Goal: Task Accomplishment & Management: Use online tool/utility

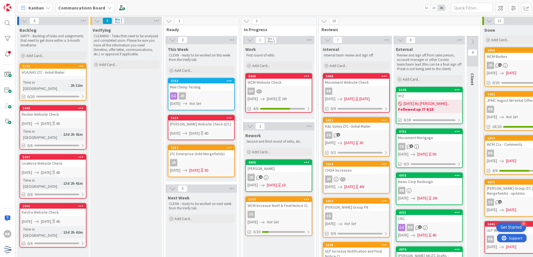
click at [449, 106] on div "[DATE] By [PERSON_NAME]... Followed up IT 9/15" at bounding box center [429, 107] width 66 height 14
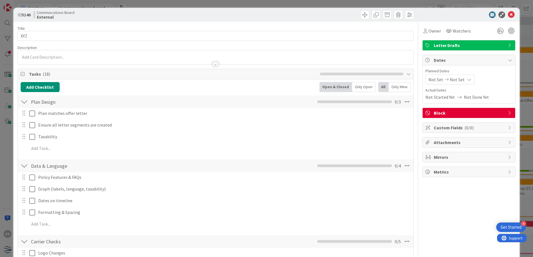
click at [465, 112] on span "Block" at bounding box center [469, 113] width 71 height 7
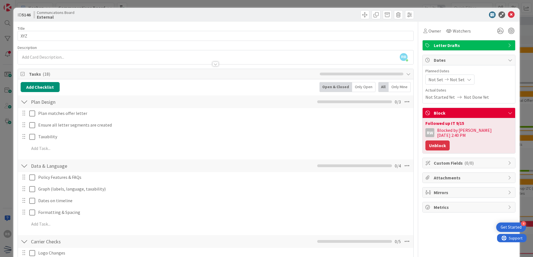
click at [449, 141] on button "Unblock" at bounding box center [437, 146] width 24 height 10
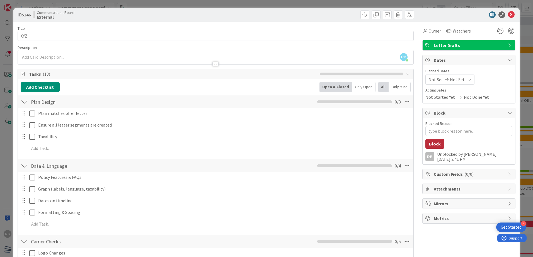
click at [427, 142] on button "Block" at bounding box center [434, 144] width 19 height 10
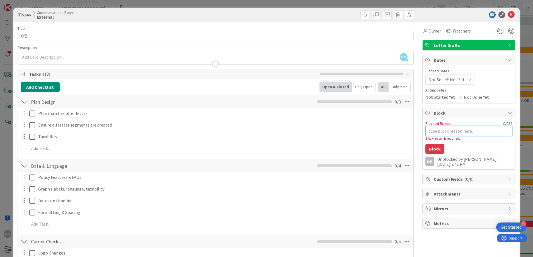
click at [476, 133] on textarea "Blocked Reason" at bounding box center [468, 131] width 87 height 10
type textarea "x"
type textarea "FO"
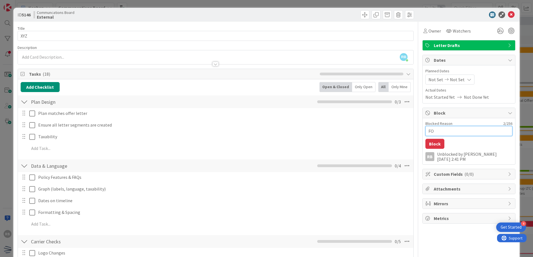
type textarea "x"
type textarea "FOl"
type textarea "x"
type textarea "FOll"
type textarea "x"
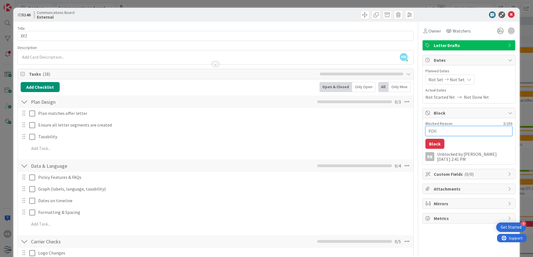
type textarea "FOllo"
type textarea "x"
type textarea "FOllow"
type textarea "x"
type textarea "FOllo"
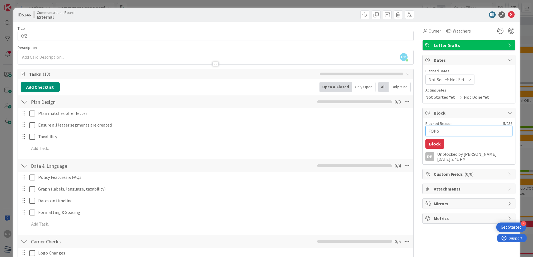
type textarea "x"
type textarea "FOll"
type textarea "x"
type textarea "FOl"
type textarea "x"
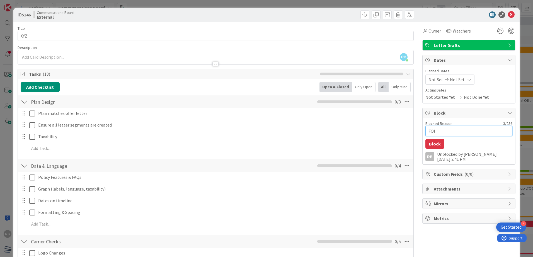
type textarea "FO"
type textarea "x"
type textarea "FOo"
type textarea "x"
type textarea "FOol"
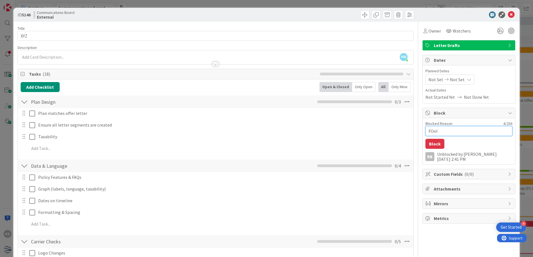
type textarea "x"
type textarea "FOoll"
type textarea "x"
type textarea "FOol"
type textarea "x"
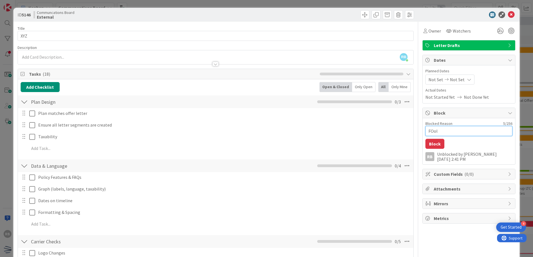
type textarea "FOo"
type textarea "x"
type textarea "FO"
type textarea "x"
type textarea "F"
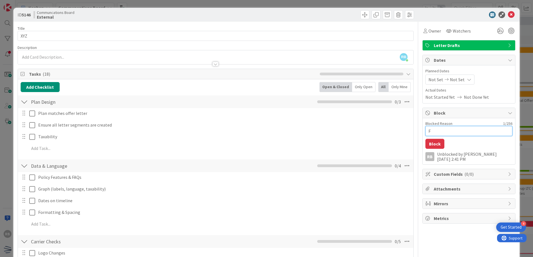
type textarea "x"
type textarea "Fo"
type textarea "x"
type textarea "Fol"
type textarea "x"
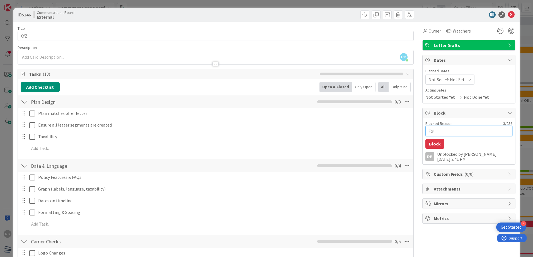
type textarea "Foll"
type textarea "x"
type textarea "Follow"
type textarea "x"
type textarea "Followe"
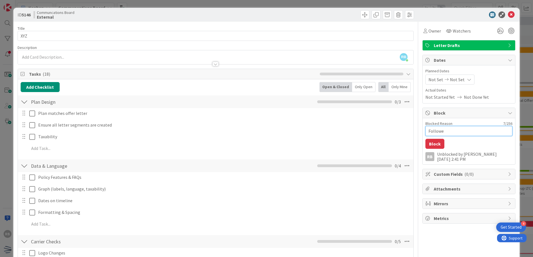
type textarea "x"
type textarea "Followed"
type textarea "x"
type textarea "Followed"
type textarea "x"
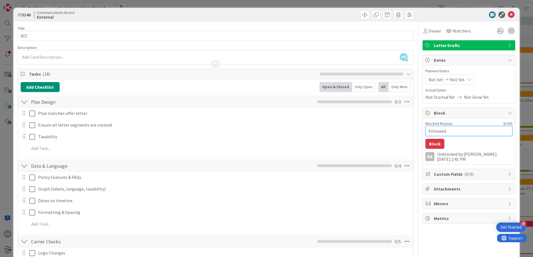
type textarea "Followed u"
type textarea "x"
type textarea "Followed up"
type textarea "x"
type textarea "Followed up"
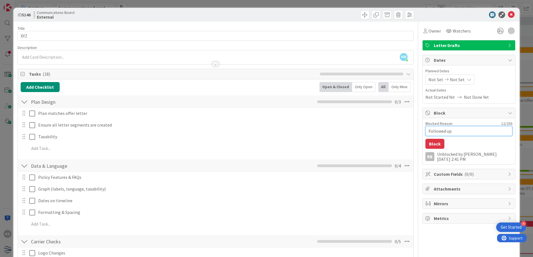
type textarea "x"
type textarea "Followed up 9"
type textarea "x"
type textarea "Followed up 9/"
type textarea "x"
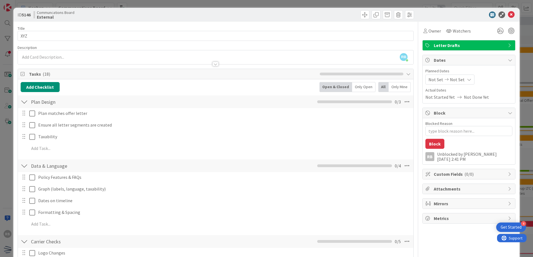
click at [469, 133] on textarea "Blocked Reason" at bounding box center [468, 131] width 87 height 10
type textarea "x"
type textarea "Fo"
type textarea "x"
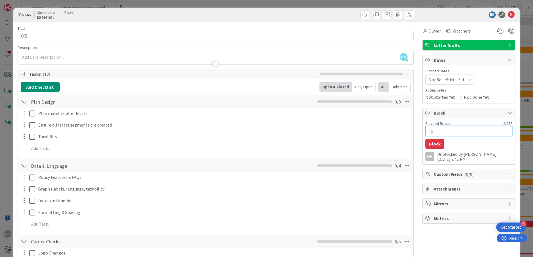
type textarea "Fol"
type textarea "x"
type textarea "Foll"
type textarea "x"
type textarea "Follo"
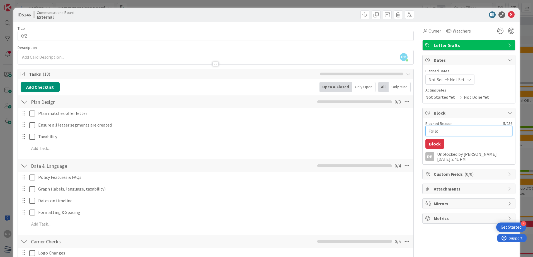
type textarea "x"
type textarea "Follow"
type textarea "x"
type textarea "Followe"
type textarea "x"
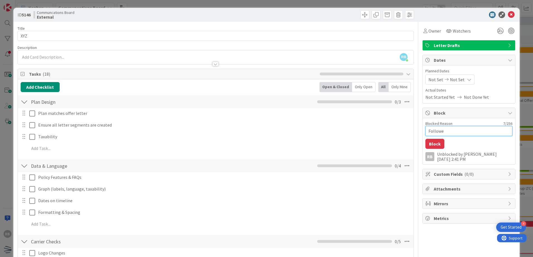
type textarea "Followed"
type textarea "x"
type textarea "Followed"
type textarea "x"
type textarea "Followed U"
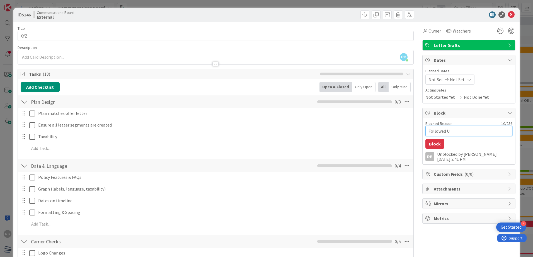
type textarea "x"
type textarea "Followed Up"
type textarea "x"
type textarea "Followed Up"
type textarea "x"
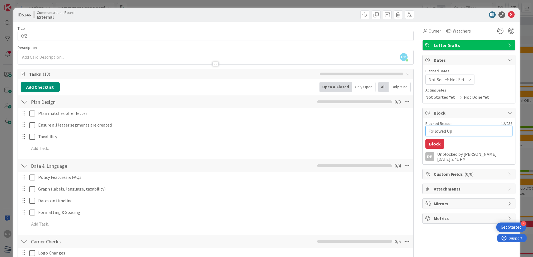
type textarea "Followed Up 9"
type textarea "x"
type textarea "Followed Up 9/"
type textarea "x"
type textarea "Followed Up 9/1"
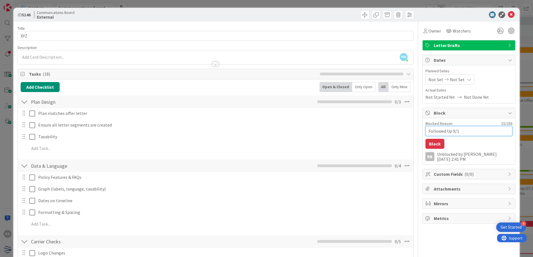
type textarea "x"
type textarea "Followed Up 9/15"
type textarea "x"
type textarea "Followed Up 9/15"
type textarea "x"
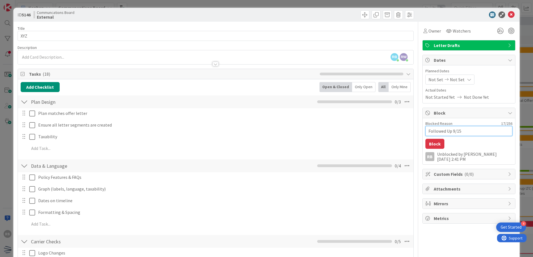
type textarea "Followed Up 9/15"
type textarea "x"
type textarea "Followed Up 9/1"
type textarea "x"
type textarea "Followed Up 9/"
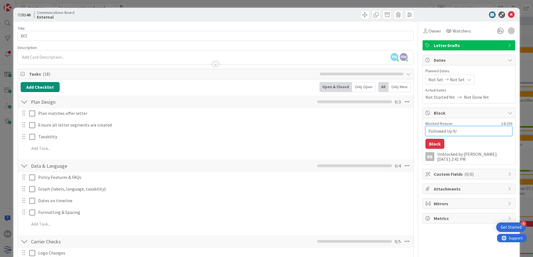
type textarea "x"
type textarea "Followed Up 9"
type textarea "x"
type textarea "Followed Up"
type textarea "x"
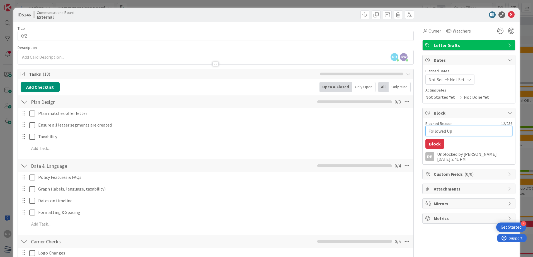
type textarea "Followed Up I"
type textarea "x"
type textarea "Followed Up IT"
click at [432, 146] on button "Block" at bounding box center [434, 144] width 19 height 10
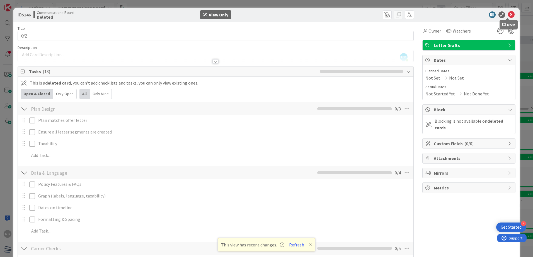
click at [509, 16] on icon at bounding box center [511, 14] width 7 height 7
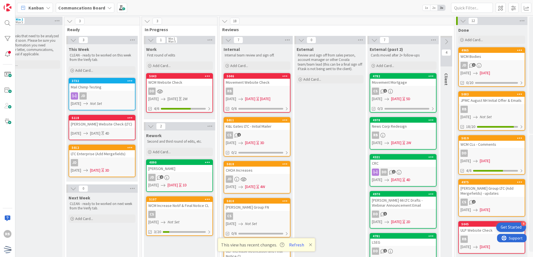
scroll to position [0, 102]
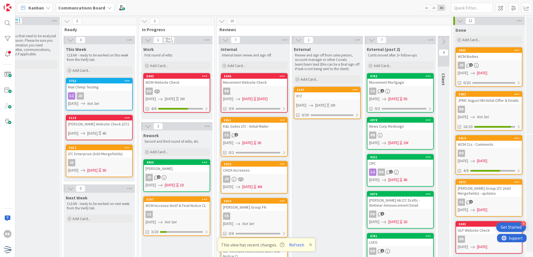
click at [356, 90] on icon at bounding box center [354, 90] width 5 height 4
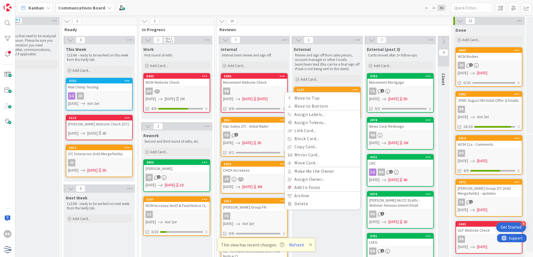
click at [363, 68] on div "1 External Review and sign off from sales person, account manager or other Cova…" at bounding box center [327, 252] width 73 height 432
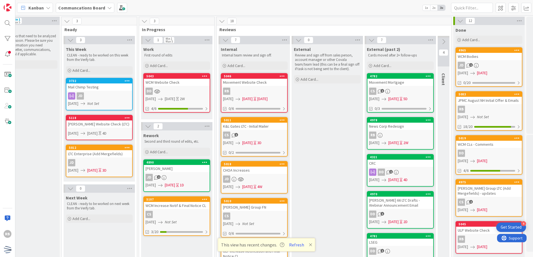
click at [311, 244] on icon at bounding box center [310, 245] width 3 height 4
click at [398, 82] on div "Movement Mortgage" at bounding box center [400, 82] width 66 height 7
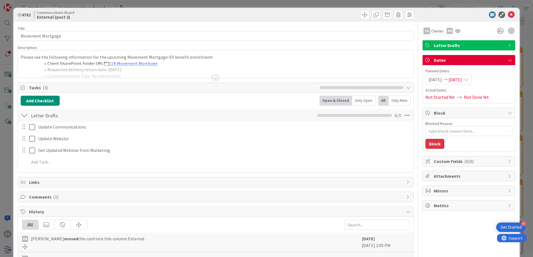
type textarea "x"
click at [507, 11] on div "ID 4782 Communcations Board External (past 2)" at bounding box center [266, 15] width 506 height 14
click at [508, 14] on icon at bounding box center [511, 14] width 7 height 7
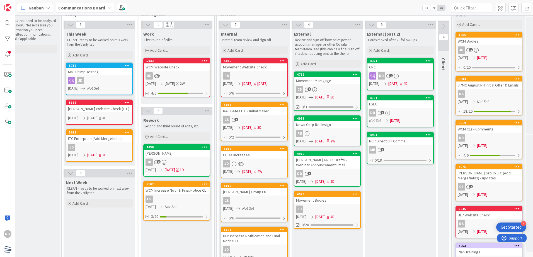
scroll to position [28, 102]
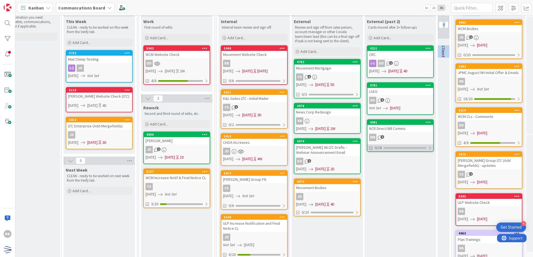
drag, startPoint x: 403, startPoint y: 94, endPoint x: 389, endPoint y: 150, distance: 57.2
drag, startPoint x: 389, startPoint y: 150, endPoint x: 397, endPoint y: 179, distance: 30.0
click at [397, 181] on div "External (past 2) Cards moved after 2+ follow-ups Add Card... 4321 CRC DD 1 [DA…" at bounding box center [399, 226] width 71 height 421
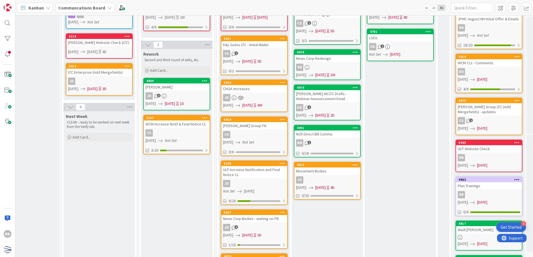
scroll to position [84, 102]
